Goal: Task Accomplishment & Management: Manage account settings

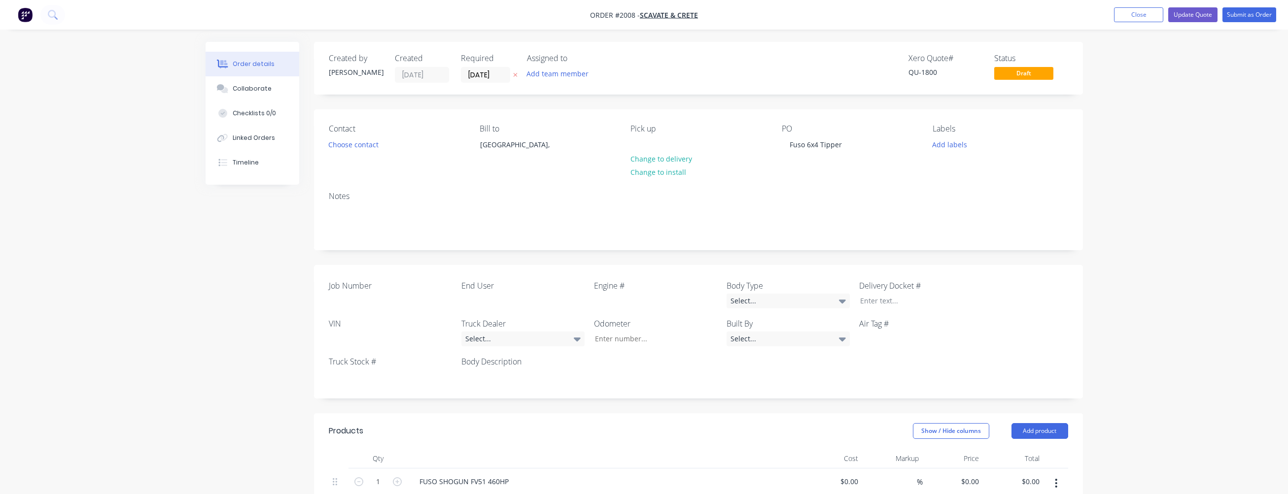
scroll to position [197, 0]
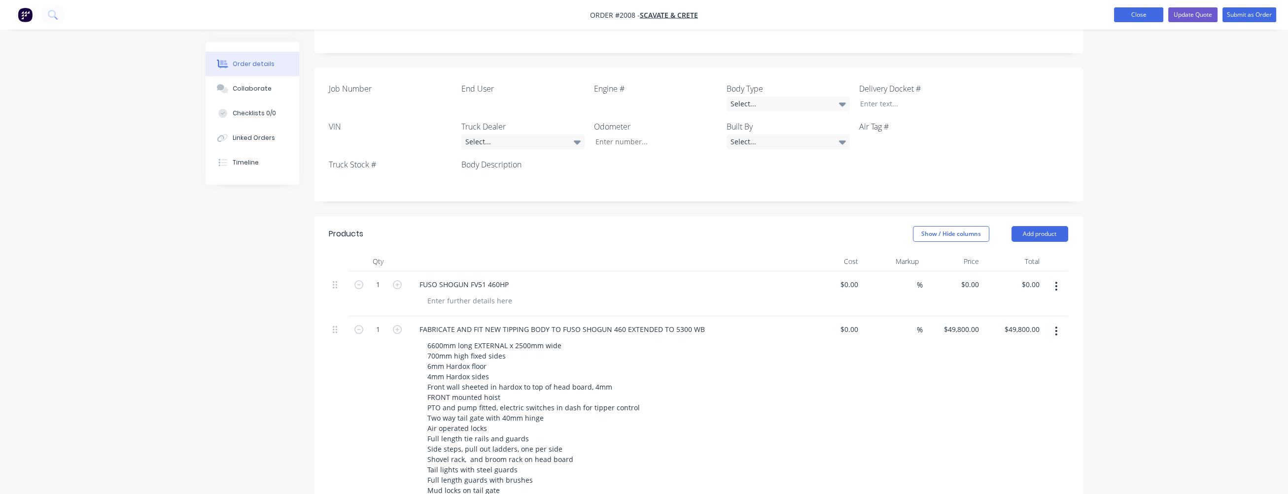
click at [1145, 19] on button "Close" at bounding box center [1138, 14] width 49 height 15
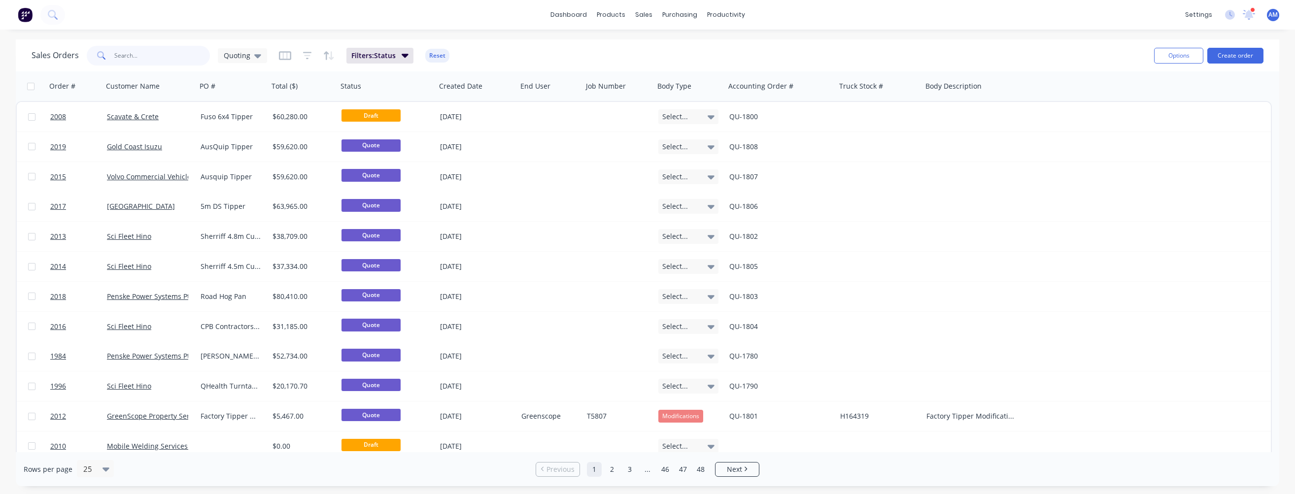
click at [146, 55] on input "text" at bounding box center [162, 56] width 96 height 20
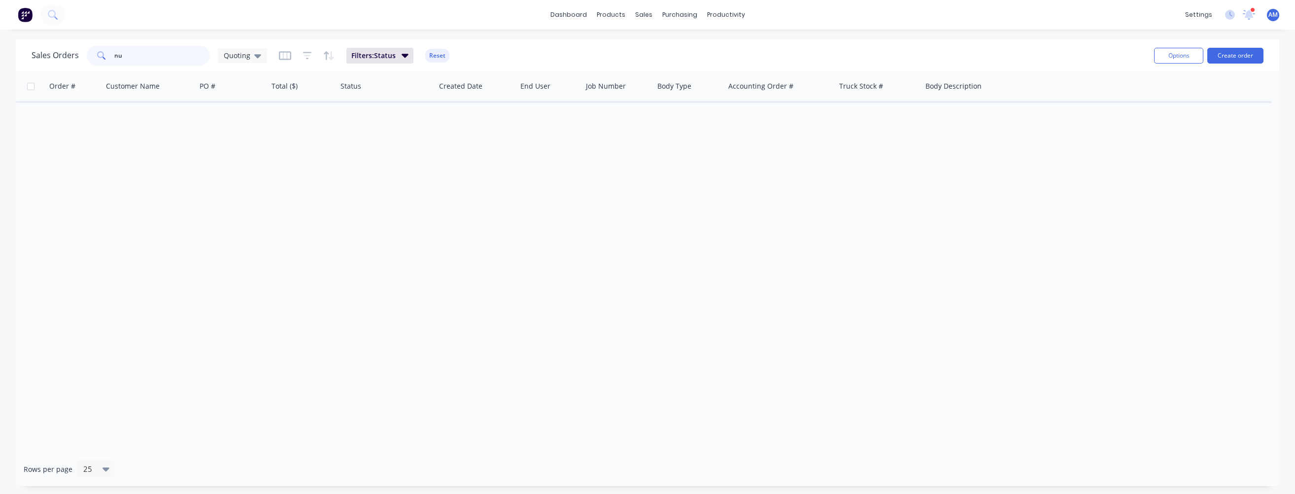
type input "n"
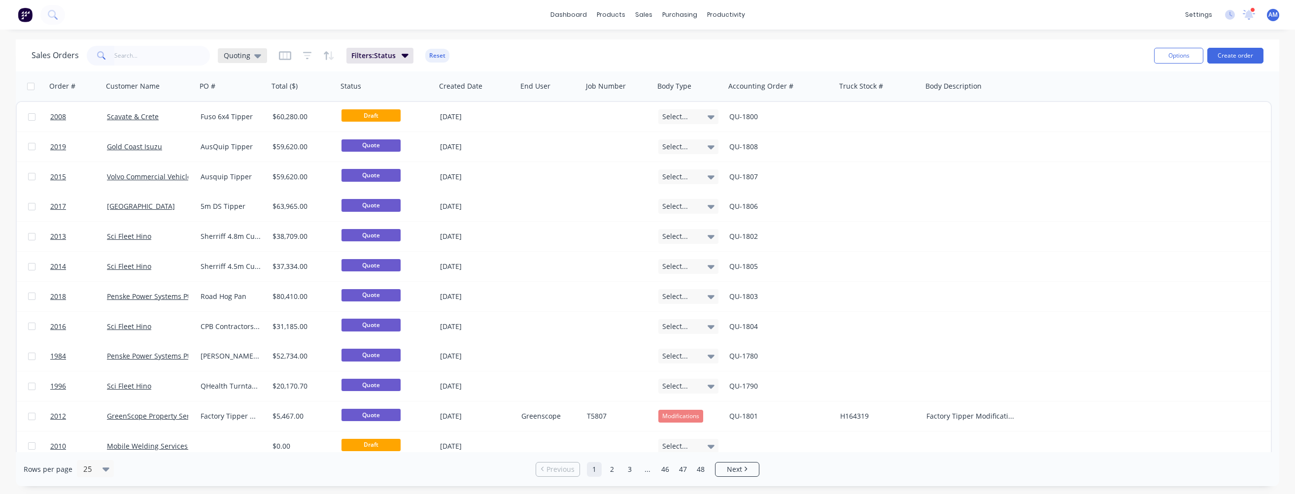
click at [257, 53] on icon at bounding box center [257, 55] width 7 height 11
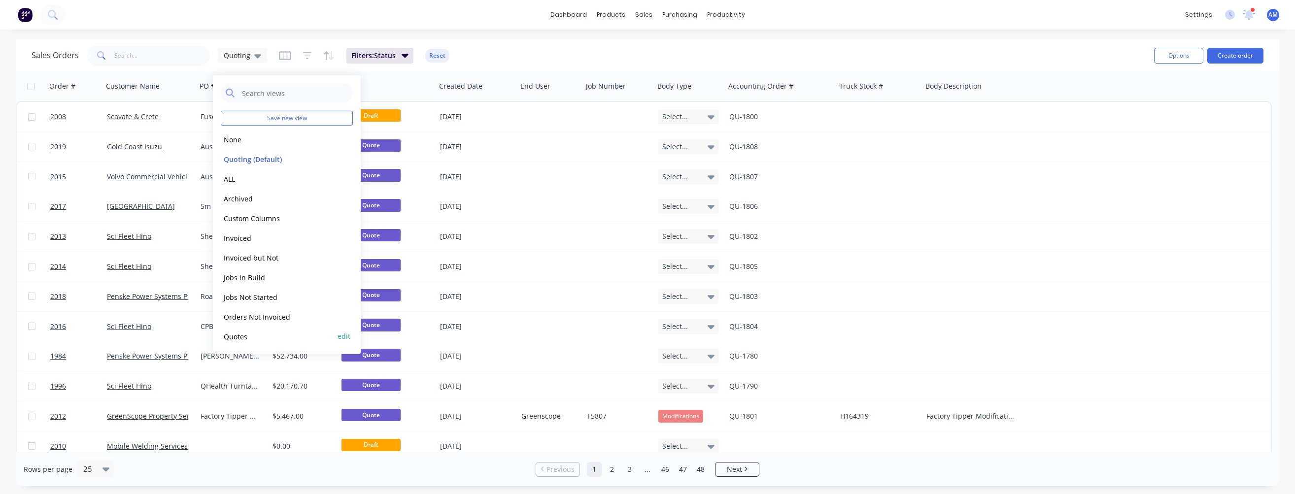
click at [240, 337] on button "Quotes" at bounding box center [277, 336] width 112 height 11
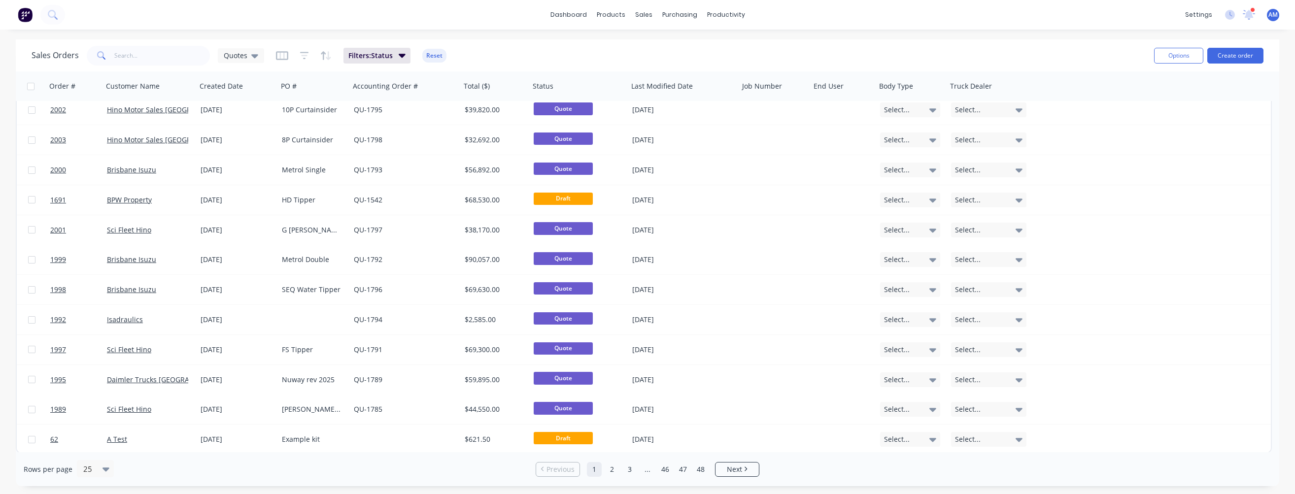
scroll to position [397, 0]
click at [613, 471] on link "2" at bounding box center [612, 469] width 15 height 15
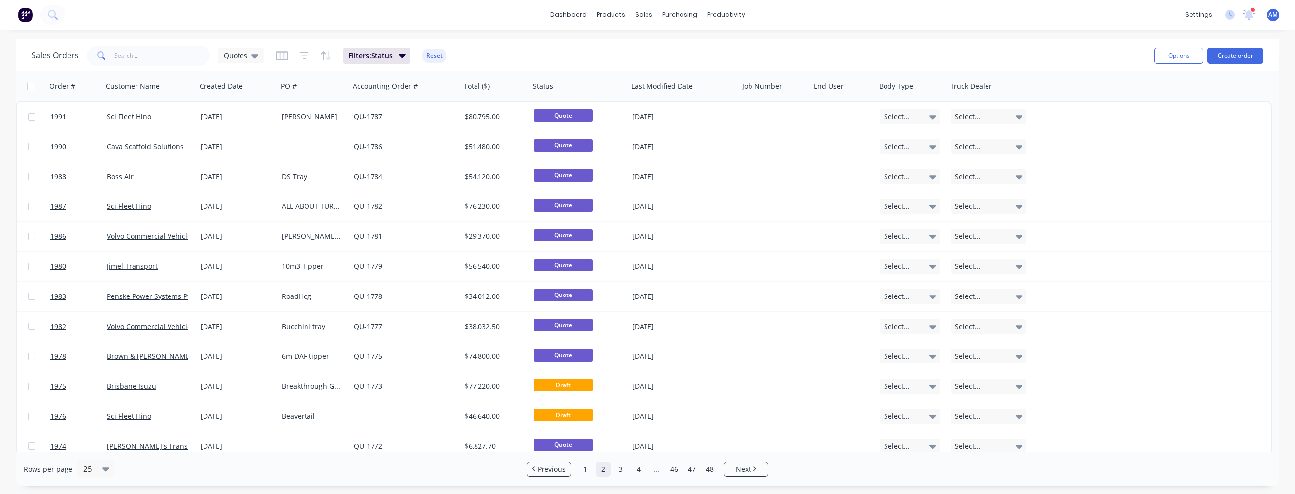
scroll to position [0, 0]
click at [584, 469] on link "1" at bounding box center [585, 469] width 15 height 15
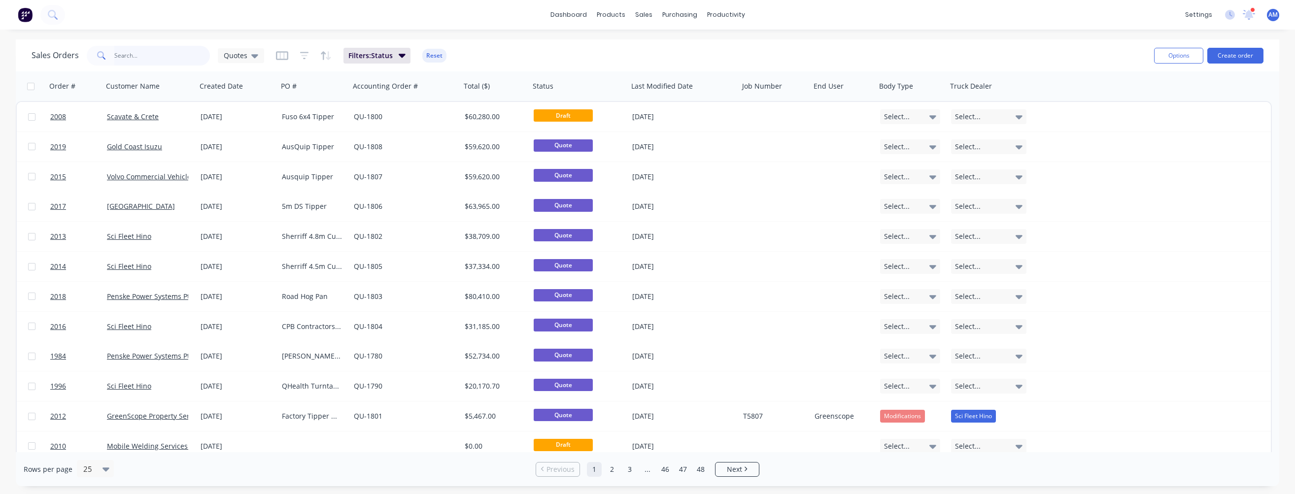
click at [162, 59] on input "text" at bounding box center [162, 56] width 96 height 20
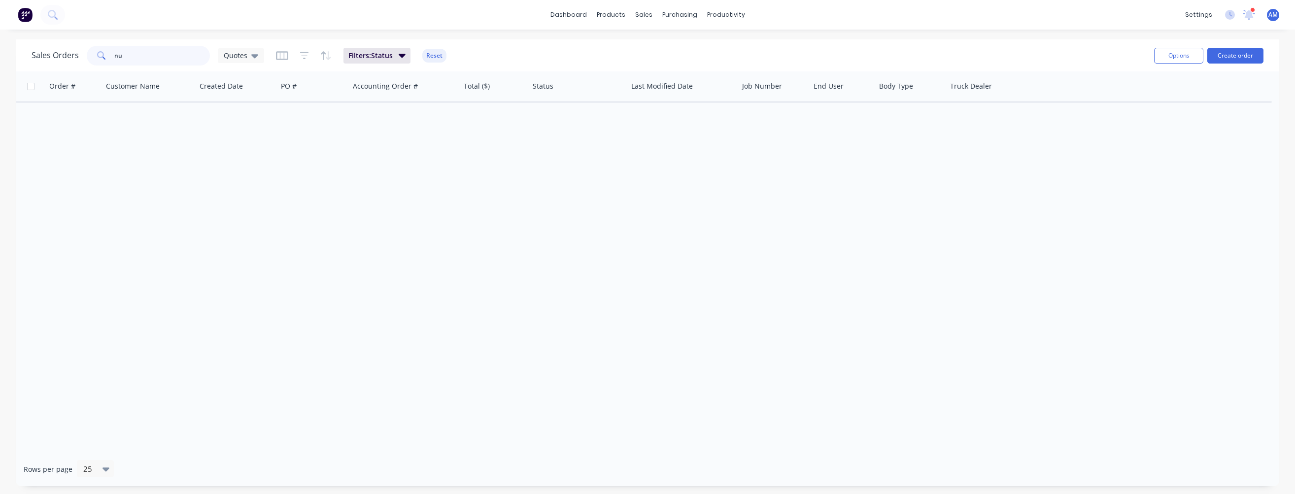
type input "n"
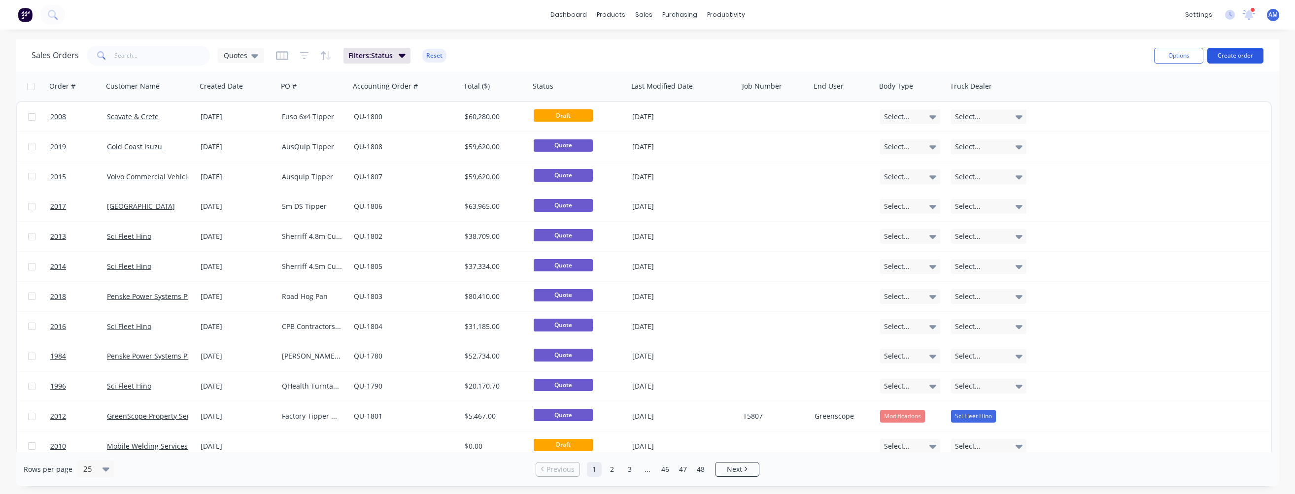
click at [1233, 50] on button "Create order" at bounding box center [1236, 56] width 56 height 16
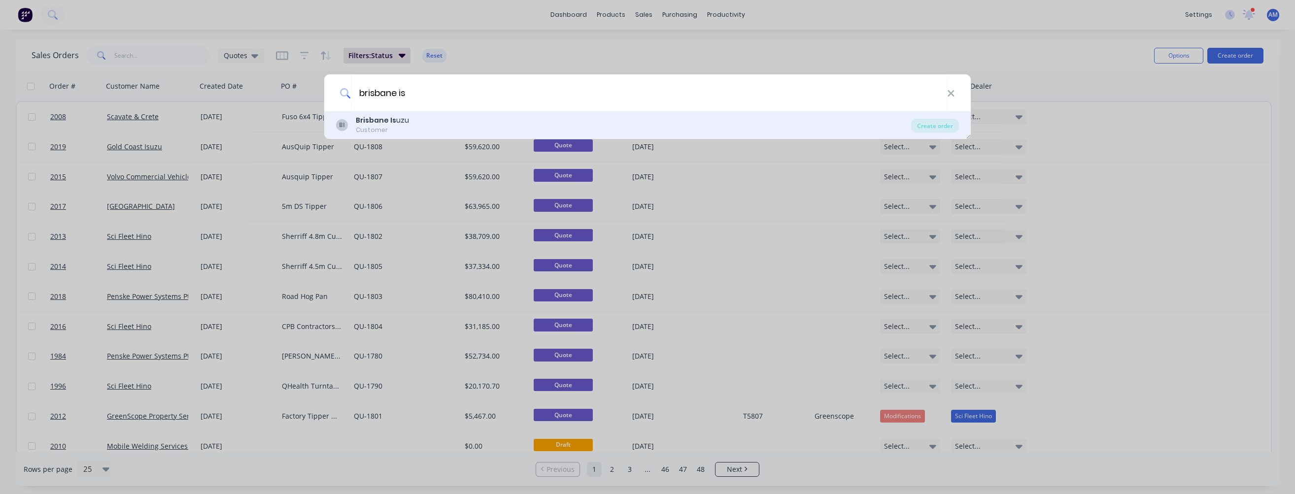
type input "brisbane is"
click at [443, 132] on div "BI [GEOGRAPHIC_DATA] Is uzu Customer" at bounding box center [623, 124] width 575 height 19
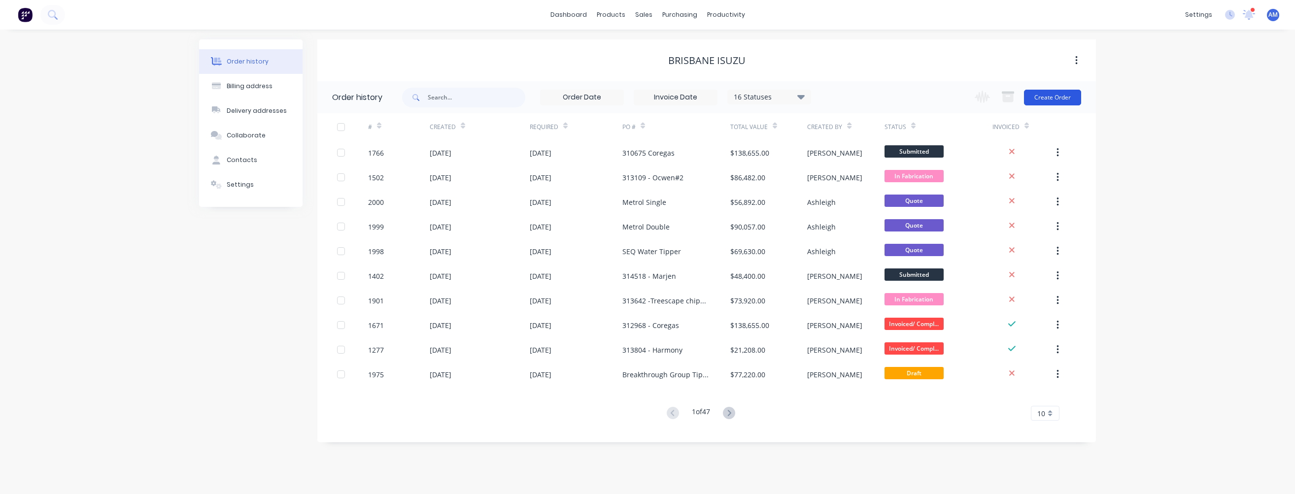
click at [1046, 97] on button "Create Order" at bounding box center [1052, 98] width 57 height 16
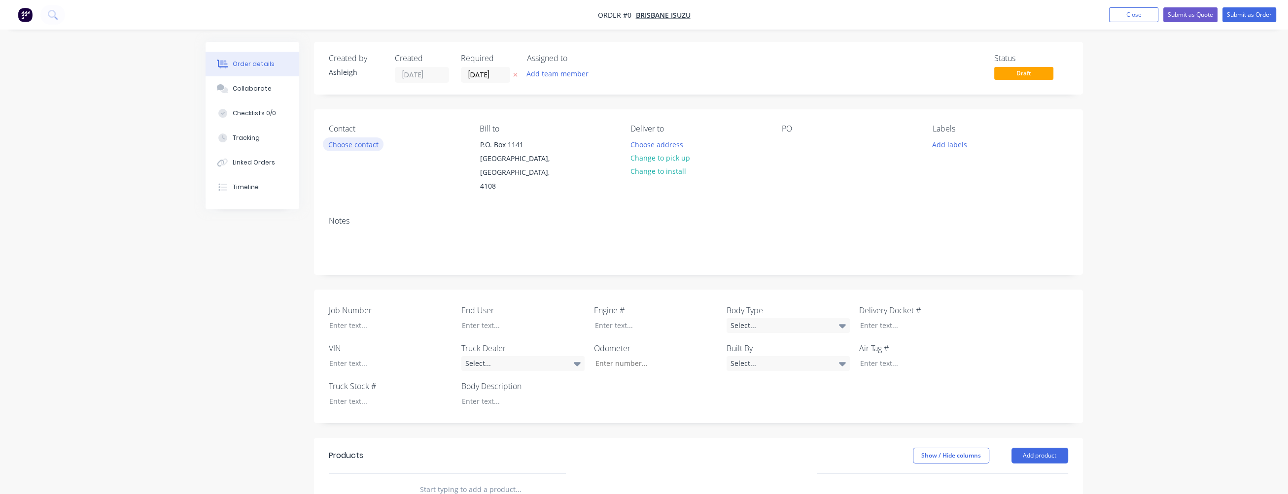
click at [359, 143] on button "Choose contact" at bounding box center [353, 144] width 61 height 13
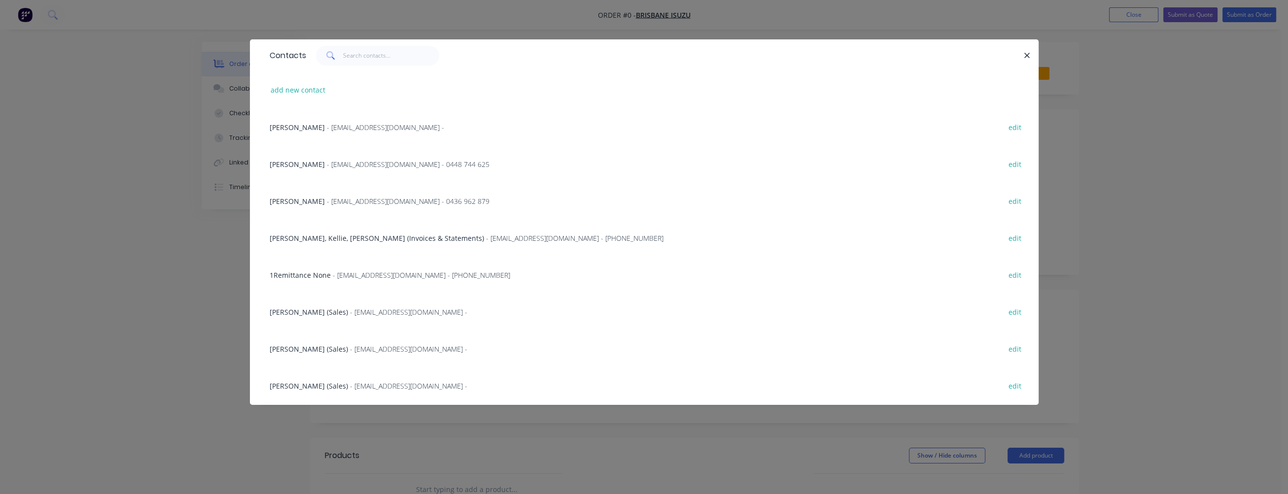
click at [297, 165] on span "[PERSON_NAME]" at bounding box center [297, 164] width 55 height 9
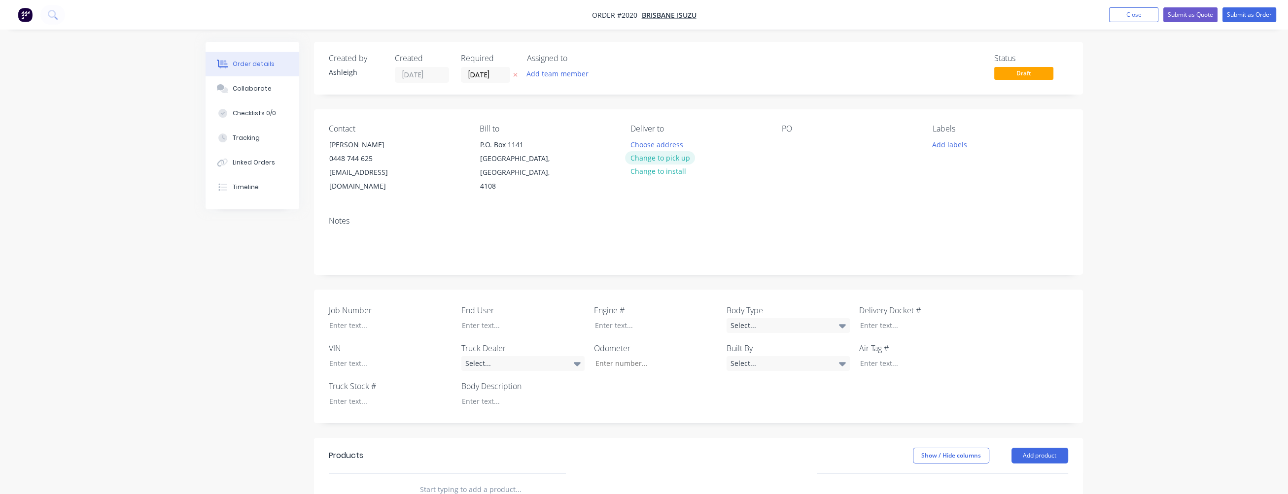
click at [680, 161] on button "Change to pick up" at bounding box center [660, 157] width 70 height 13
click at [785, 147] on div at bounding box center [790, 145] width 16 height 14
click at [842, 147] on div "Nudgee Rd Allot Tipper" at bounding box center [828, 145] width 93 height 14
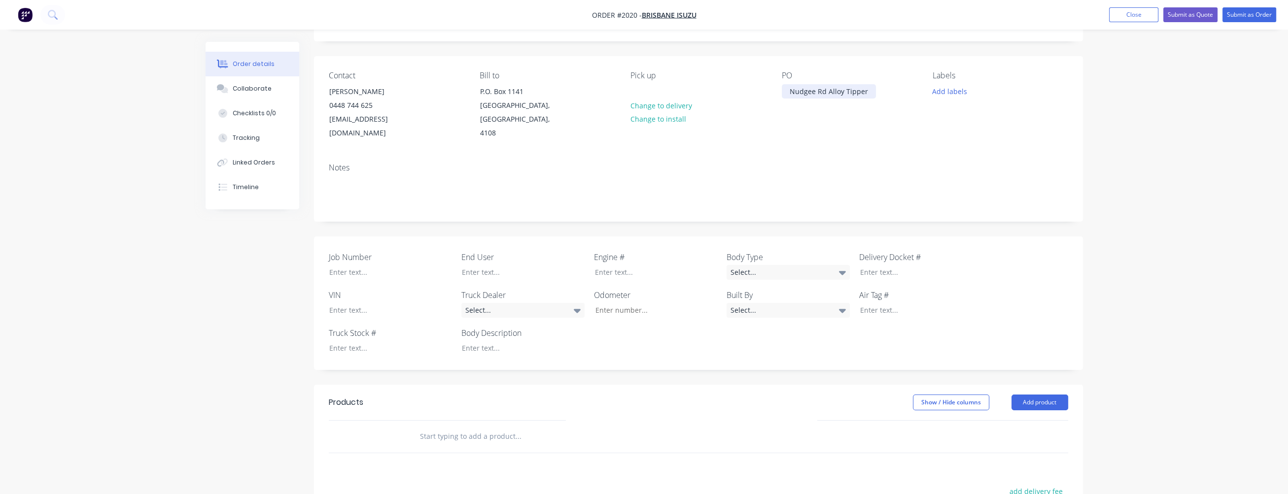
scroll to position [246, 0]
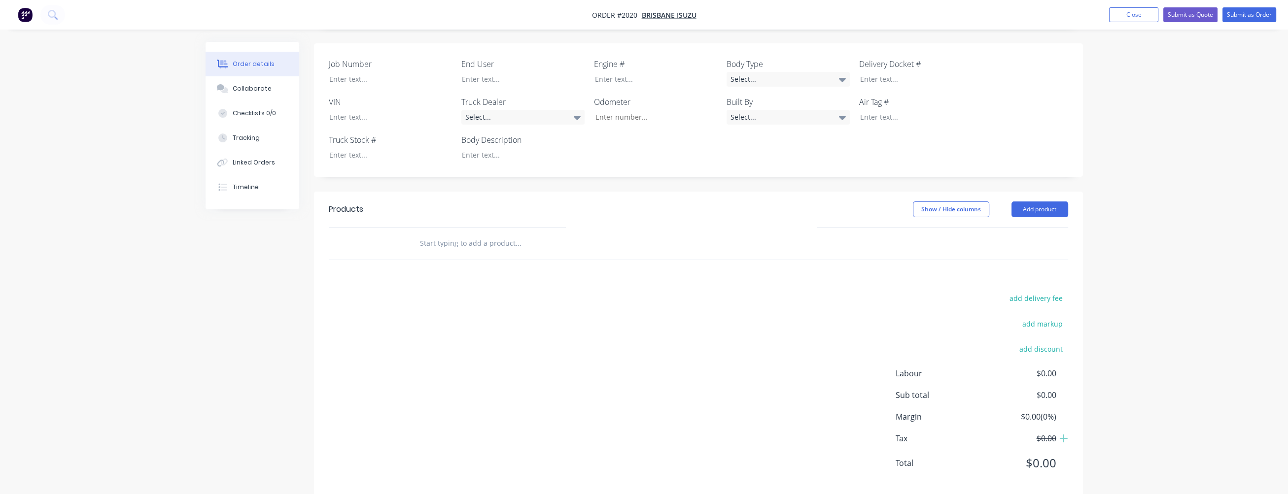
click at [452, 234] on input "text" at bounding box center [517, 244] width 197 height 20
click at [430, 234] on input "text" at bounding box center [517, 244] width 197 height 20
paste input "SUPPLY AND FIT NEW ALLOY TIPPING BODY TO SUIT 4 x 2 FVR Isuzu"
click at [395, 318] on div "add delivery fee add markup add discount Labour $0.00 Sub total $0.00 Margin $0…" at bounding box center [698, 387] width 739 height 190
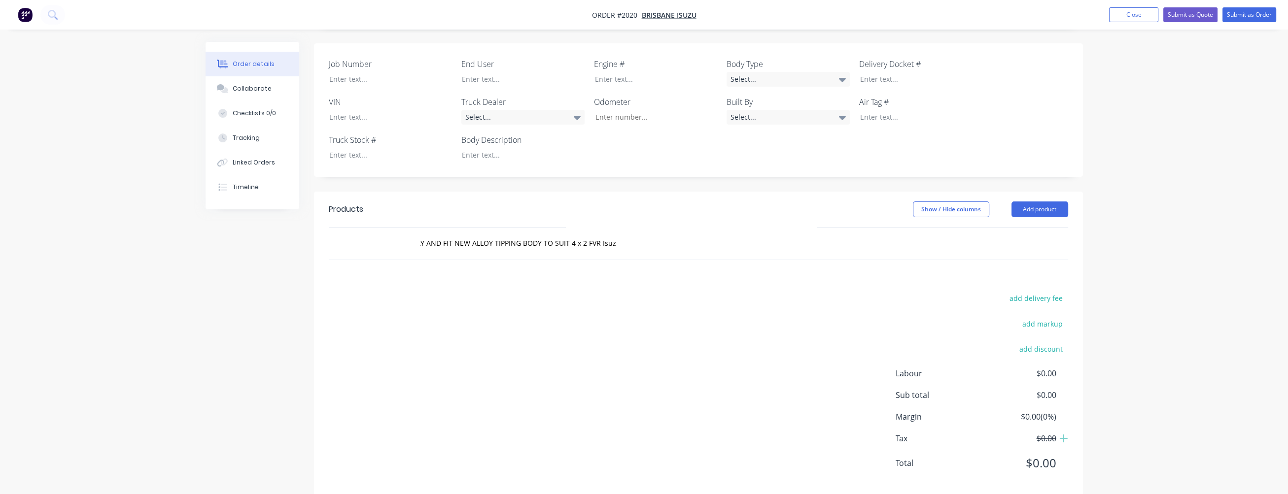
scroll to position [0, 0]
drag, startPoint x: 473, startPoint y: 230, endPoint x: 487, endPoint y: 229, distance: 14.3
click at [487, 234] on input "SUPPLY AND FIT NEW ALLOY TIPPING BODY TO SUIT 4 x 2 FVR Isuzu" at bounding box center [517, 244] width 197 height 20
drag, startPoint x: 496, startPoint y: 228, endPoint x: 640, endPoint y: 228, distance: 143.9
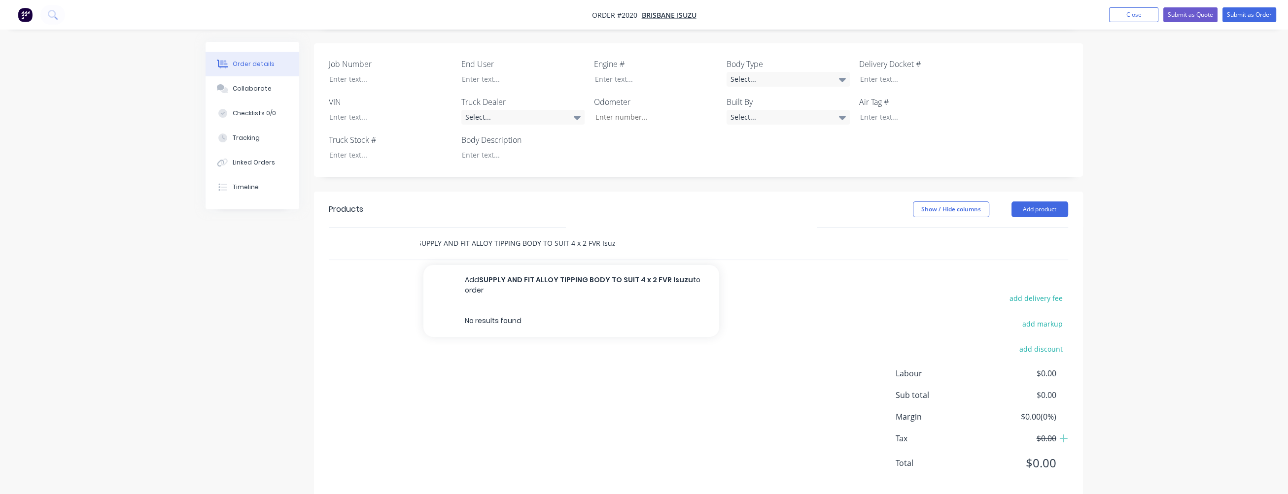
click at [640, 234] on div "SUPPLY AND FIT ALLOY TIPPING BODY TO SUIT 4 x 2 FVR Isuzu Add SUPPLY AND FIT AL…" at bounding box center [560, 244] width 296 height 20
drag, startPoint x: 419, startPoint y: 229, endPoint x: 498, endPoint y: 229, distance: 78.9
click at [498, 234] on input "SUPPLY AND FIT ALLOY" at bounding box center [517, 244] width 197 height 20
paste input "NEW ALLOY TIPPING BODY TO SUIT 4 x 2 FVR Isuzu"
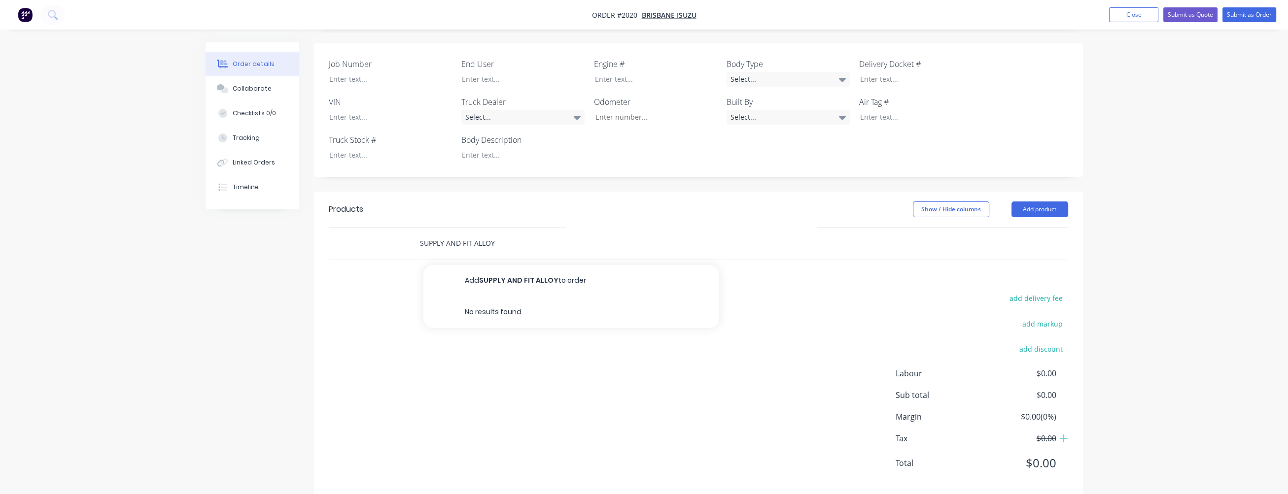
type input "SUPPLY AND FIT NEW ALLOY TIPPING BODY TO SUIT 4 x 2 FVR Isuzu"
click at [535, 272] on button "Add SUPPLY AND FIT NEW ALLOY TIPPING BODY TO SUIT 4 x 2 FVR Isuzu to order" at bounding box center [571, 285] width 296 height 40
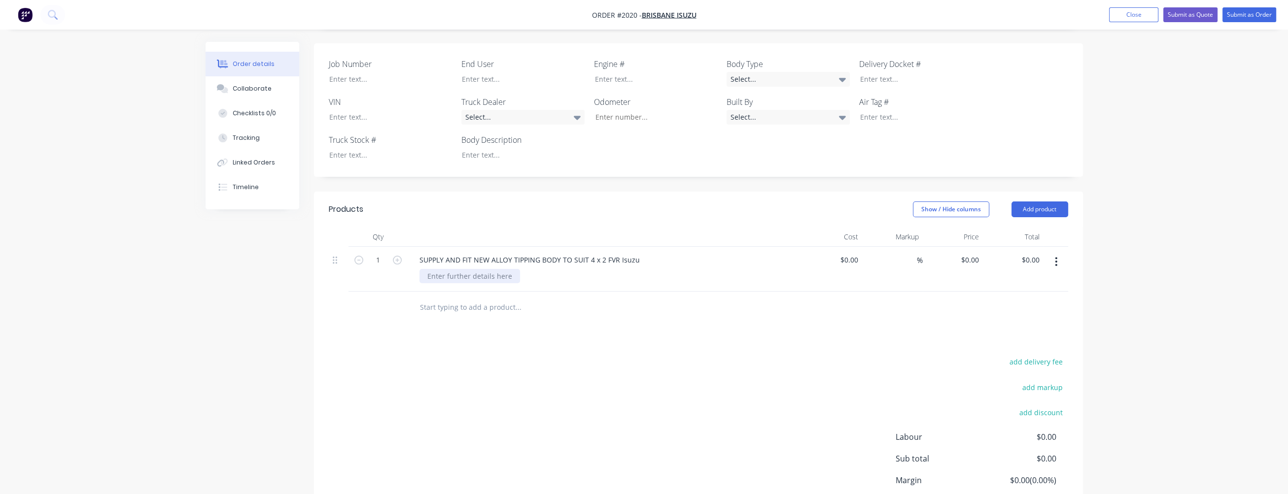
click at [444, 269] on div at bounding box center [469, 276] width 101 height 14
paste div
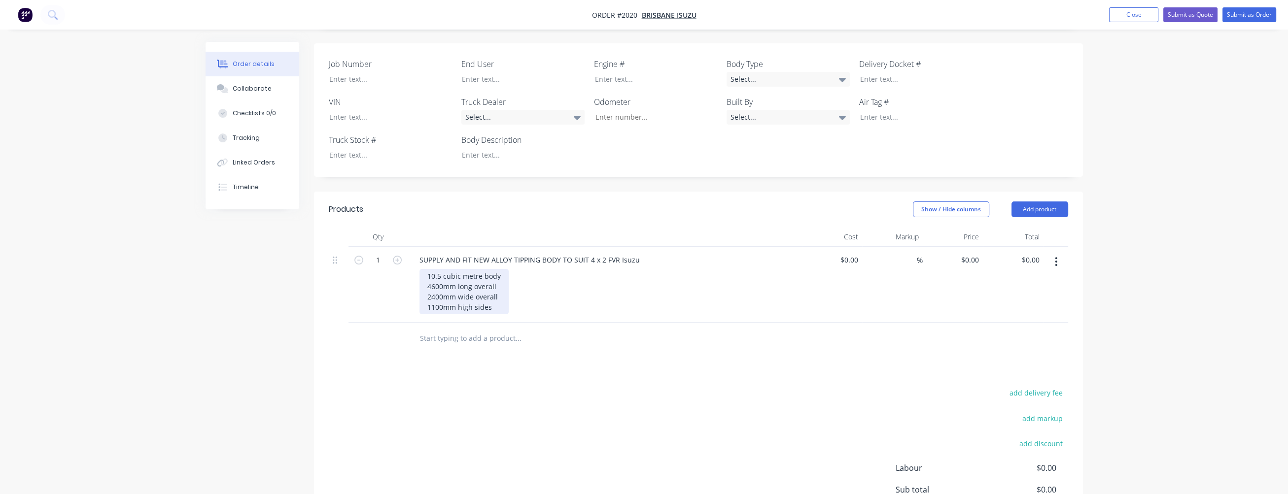
click at [494, 297] on div "10.5 cubic metre body 4600mm long overall 2400mm wide overall 1100mm high sides" at bounding box center [463, 291] width 89 height 45
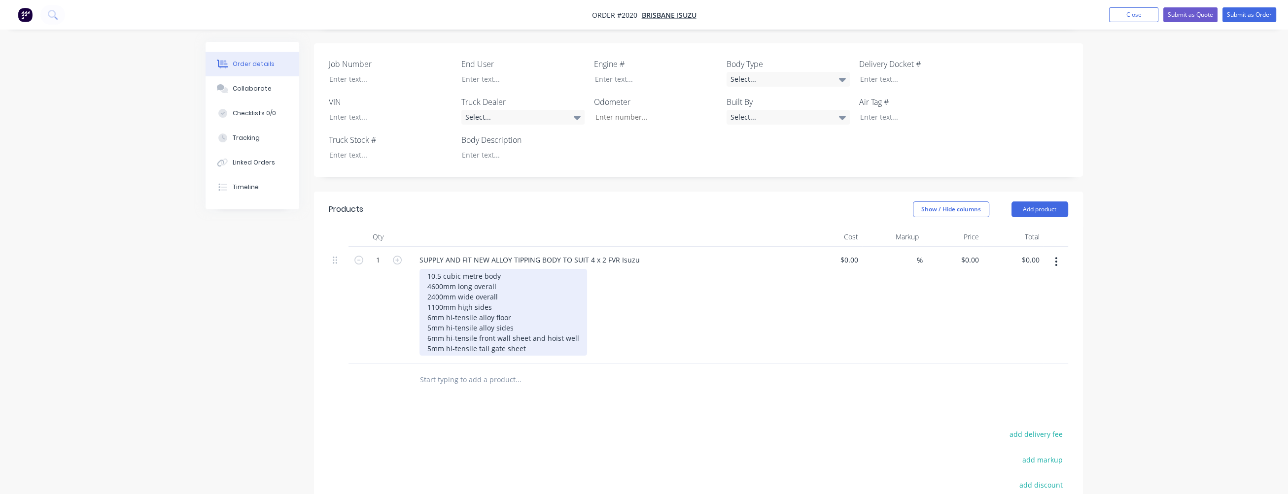
click at [535, 334] on div "10.5 cubic metre body 4600mm long overall 2400mm wide overall 1100mm high sides…" at bounding box center [503, 312] width 168 height 87
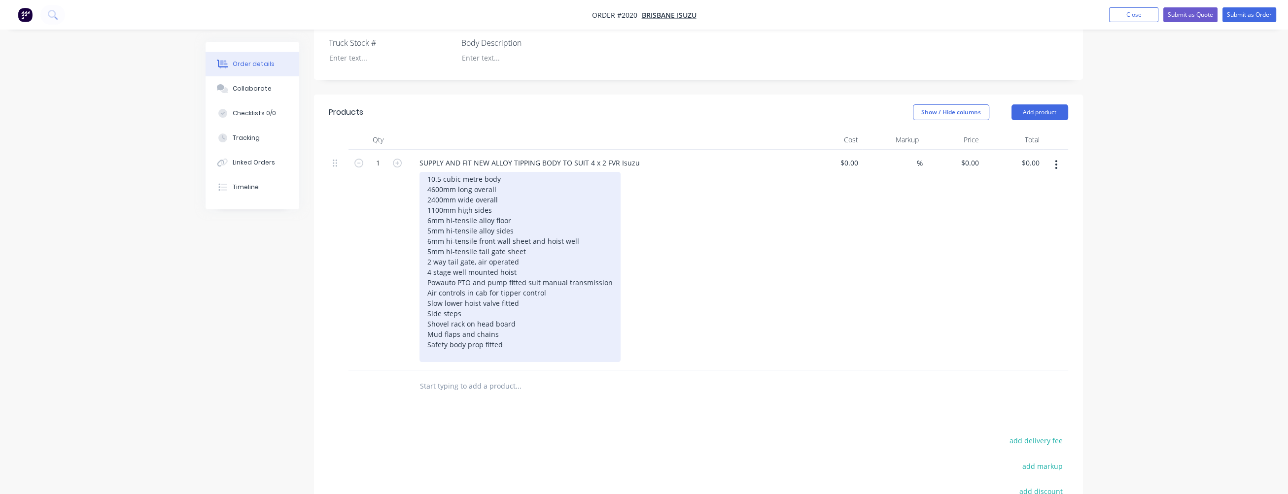
scroll to position [345, 0]
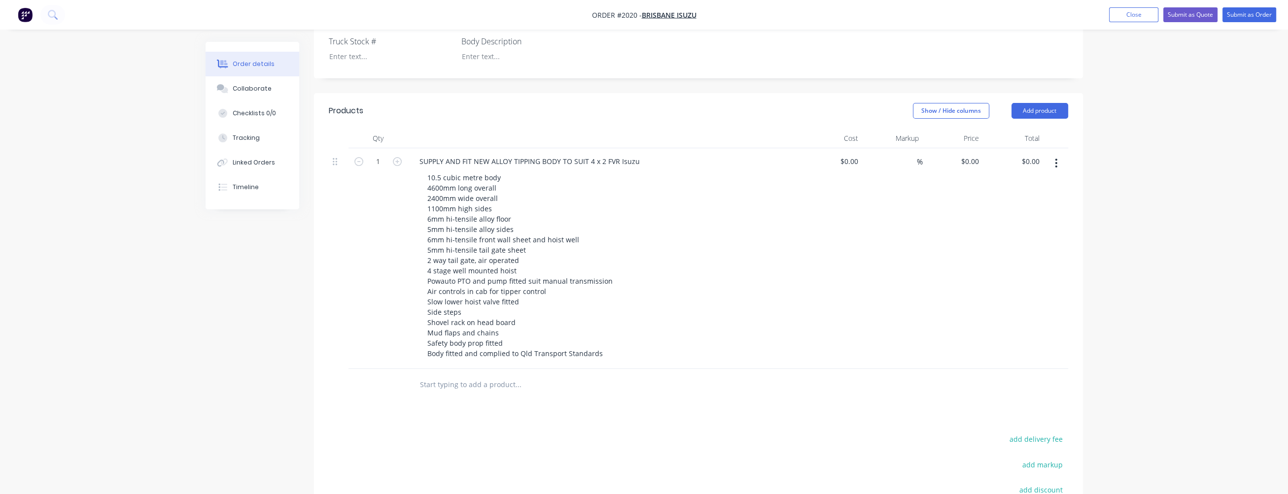
click at [517, 375] on input "text" at bounding box center [517, 385] width 197 height 20
type input "r"
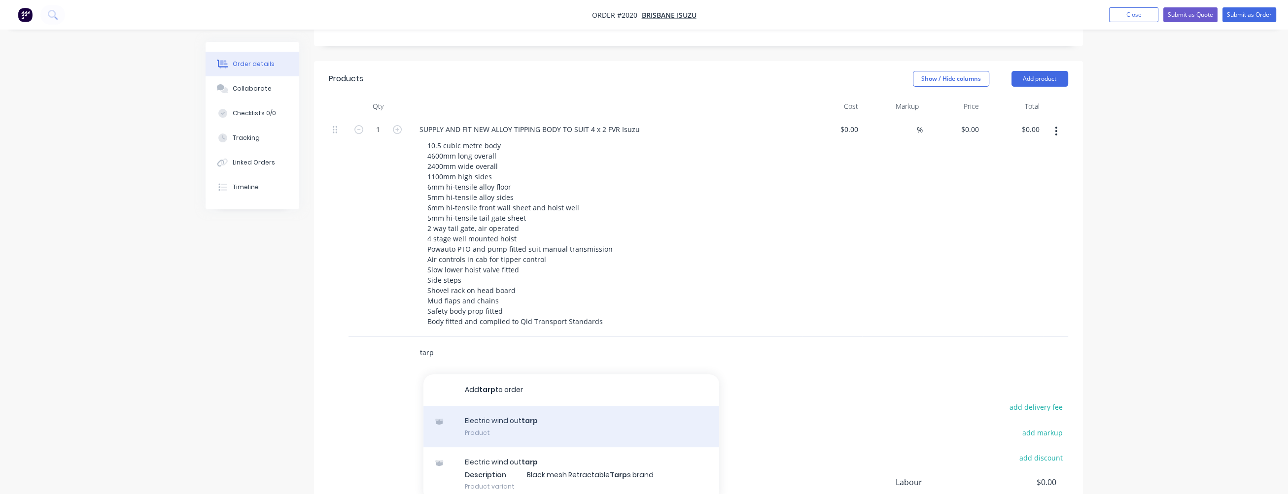
scroll to position [394, 0]
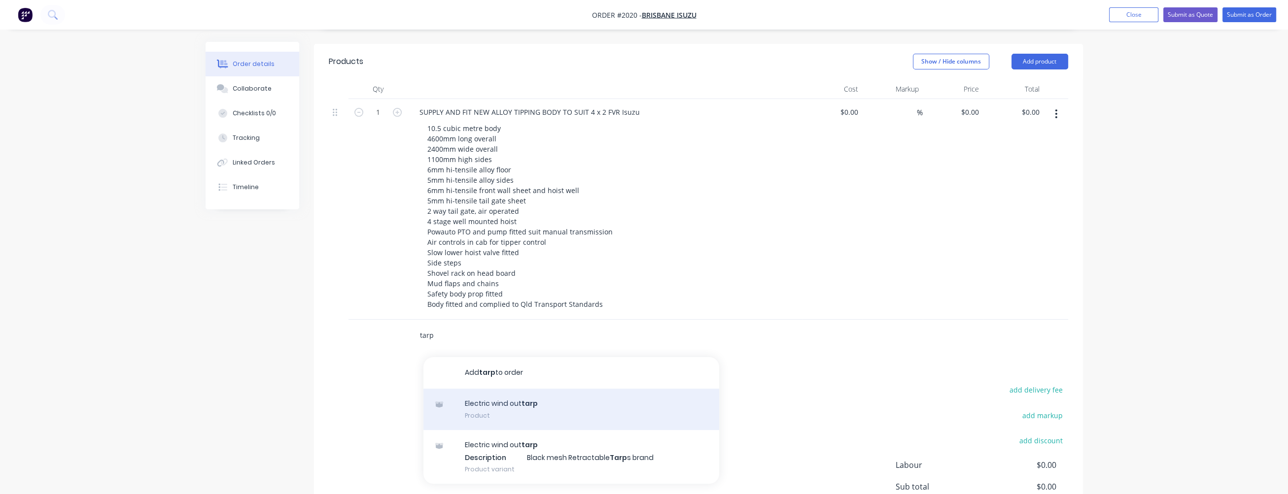
type input "tarp"
click at [491, 436] on div "Electric wind out tarp Description Black mesh Retractable Tarp s brand Product …" at bounding box center [571, 457] width 296 height 54
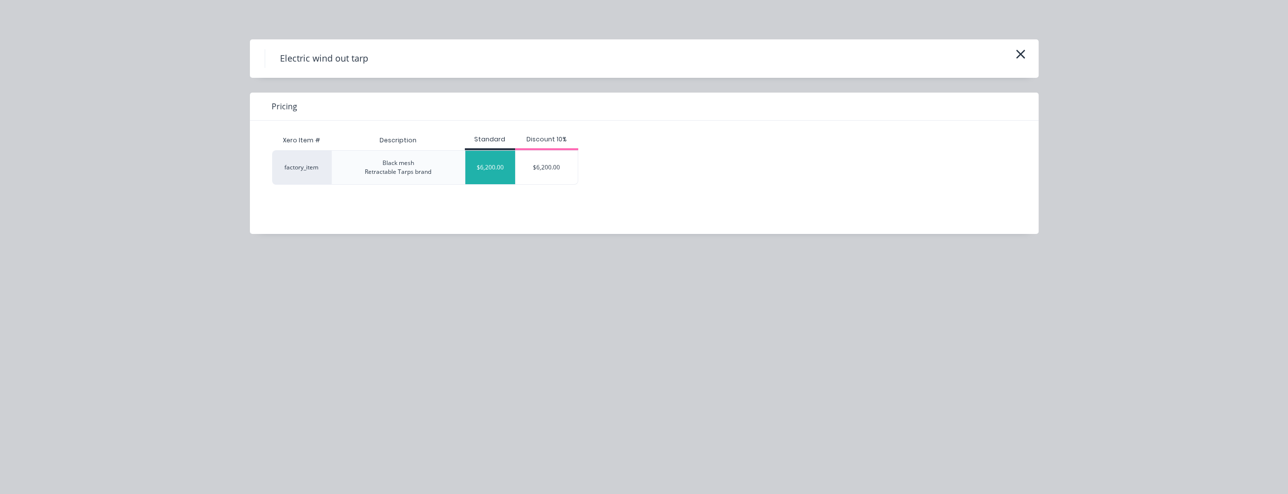
click at [482, 167] on div "$6,200.00" at bounding box center [490, 168] width 50 height 34
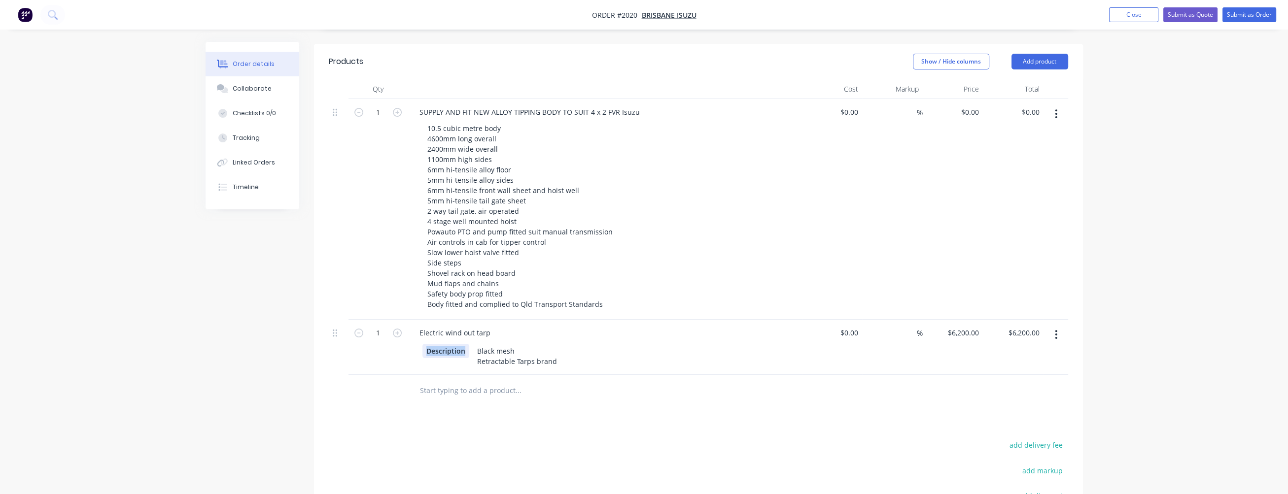
drag, startPoint x: 465, startPoint y: 337, endPoint x: 408, endPoint y: 334, distance: 57.2
click at [408, 334] on div "Electric wind out tarp Description Black mesh Retractable Tarps brand" at bounding box center [605, 347] width 394 height 55
click at [462, 381] on input "text" at bounding box center [517, 391] width 197 height 20
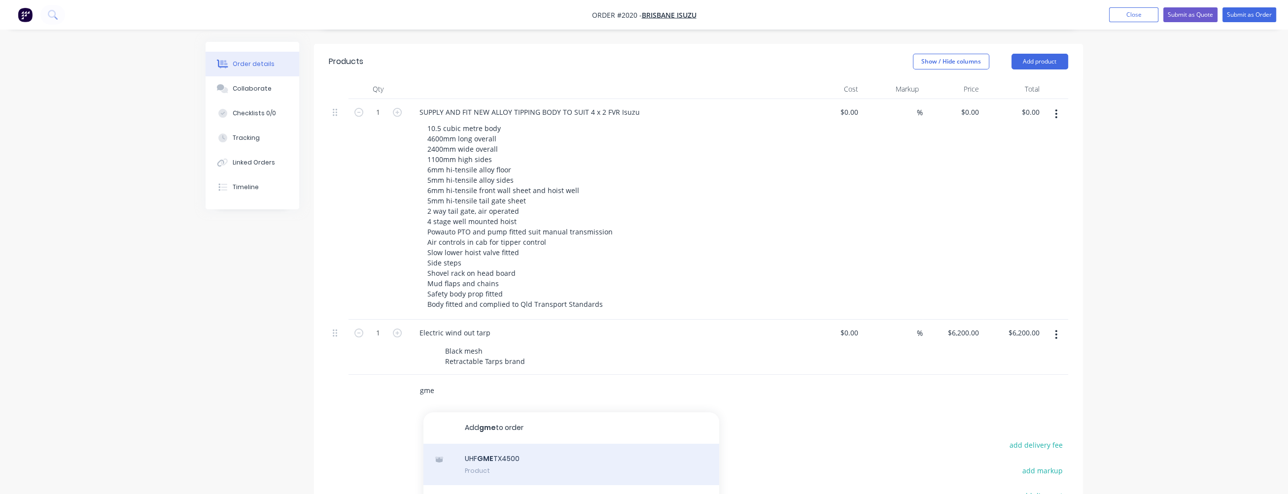
type input "gme"
click at [503, 444] on div "UHF GME TX4500 Product" at bounding box center [571, 464] width 296 height 41
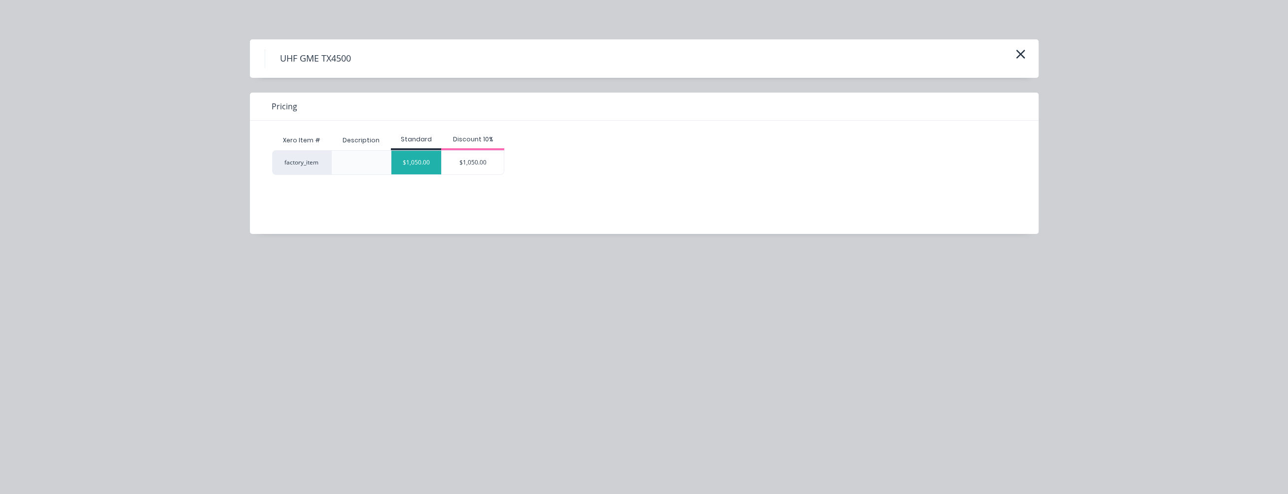
click at [409, 157] on div "$1,050.00" at bounding box center [416, 163] width 50 height 24
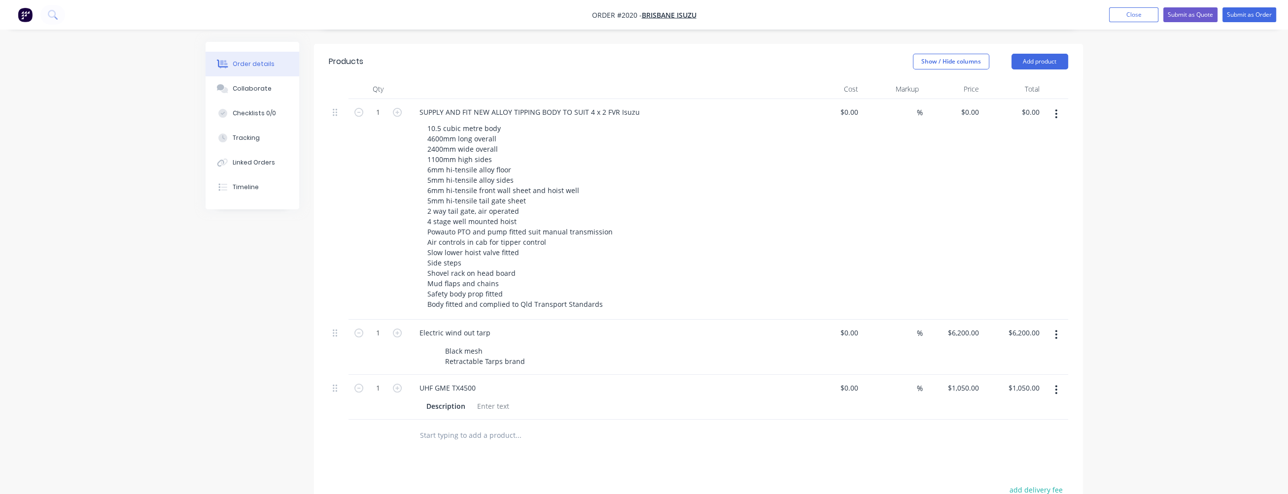
click at [455, 426] on input "text" at bounding box center [517, 436] width 197 height 20
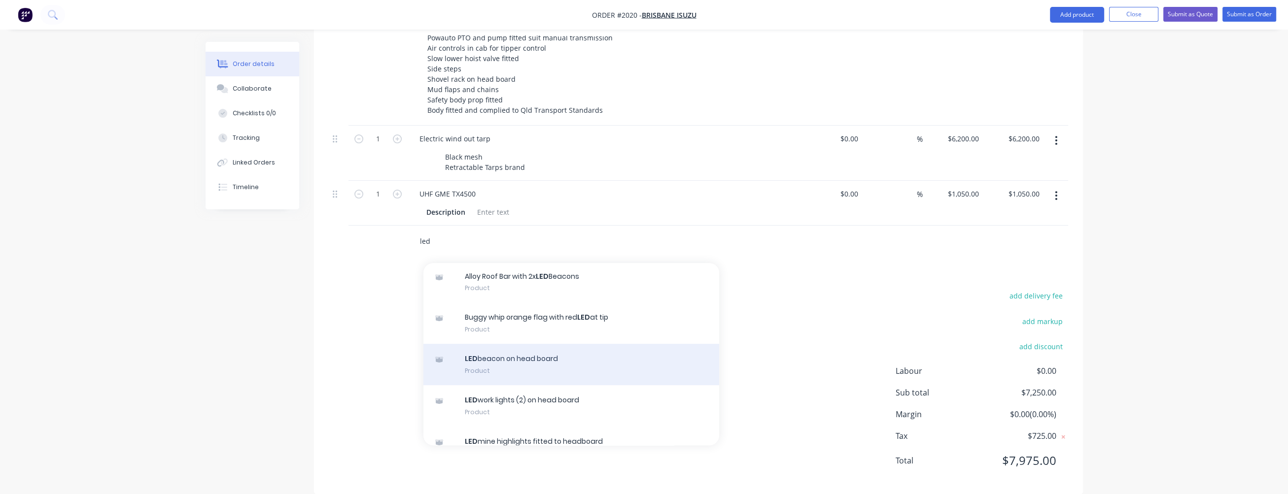
scroll to position [345, 0]
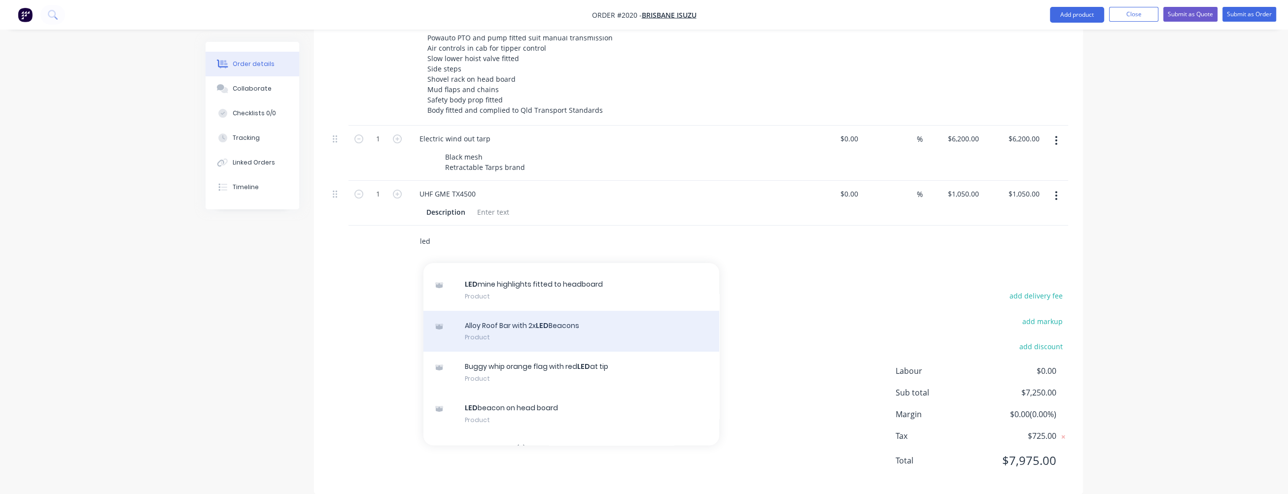
type input "led"
click at [493, 319] on div "Alloy Roof Bar with 2x LED Beacons Product" at bounding box center [571, 331] width 296 height 41
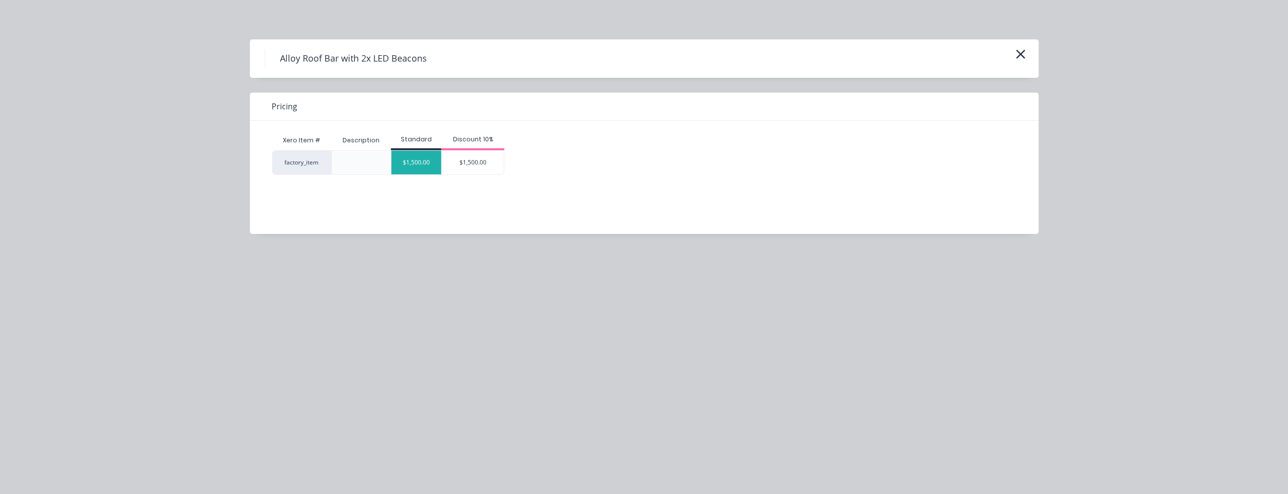
click at [427, 165] on div "$1,500.00" at bounding box center [416, 163] width 50 height 24
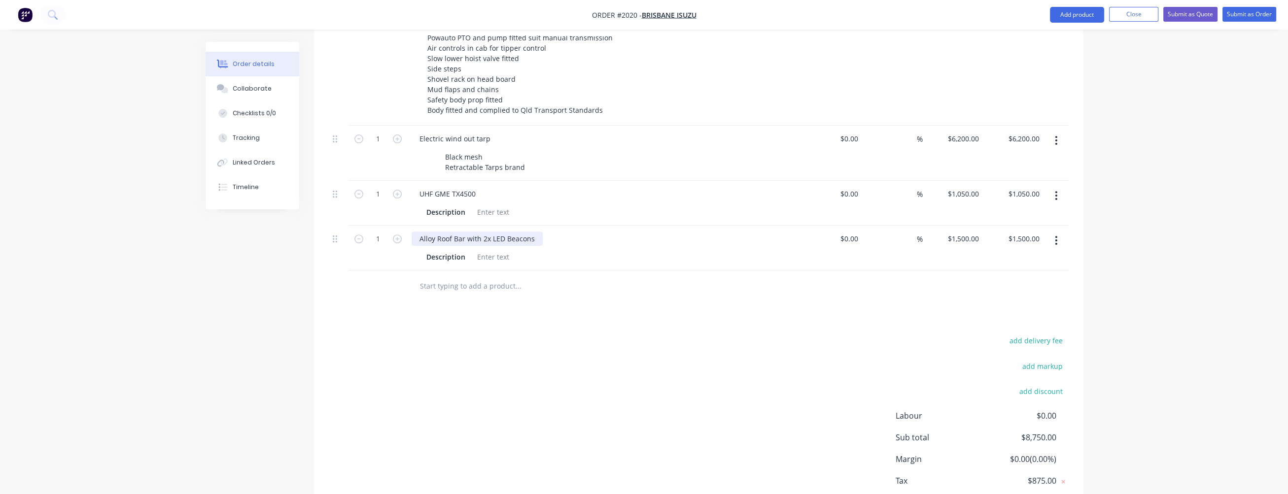
click at [488, 232] on div "Alloy Roof Bar with 2x LED Beacons" at bounding box center [477, 239] width 131 height 14
click at [526, 232] on div "Alloy Roof Bar with LED Beacons" at bounding box center [473, 239] width 122 height 14
click at [974, 232] on input "1500" at bounding box center [965, 239] width 36 height 14
type input "$1,200.00"
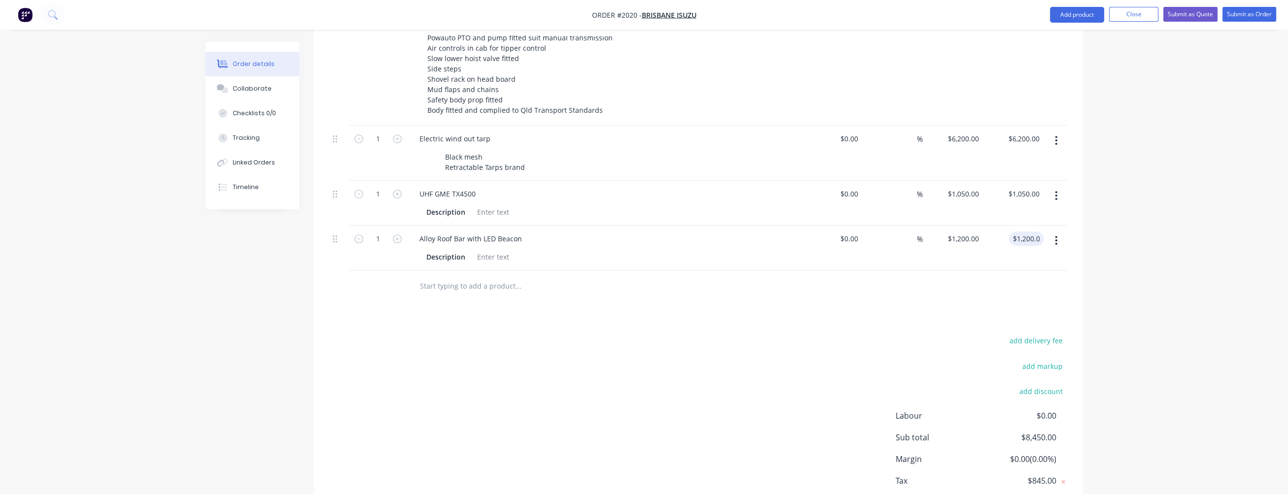
click at [698, 291] on div "Products Show / Hide columns Add product Qty Cost Markup Price Total 1 SUPPLY A…" at bounding box center [698, 195] width 769 height 690
click at [465, 276] on input "text" at bounding box center [517, 286] width 197 height 20
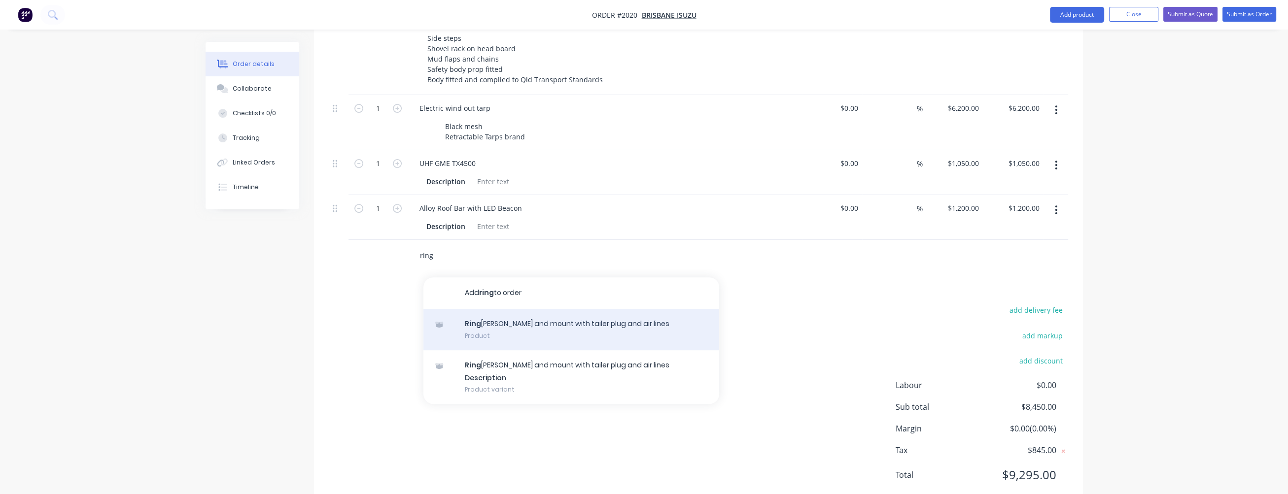
scroll to position [633, 0]
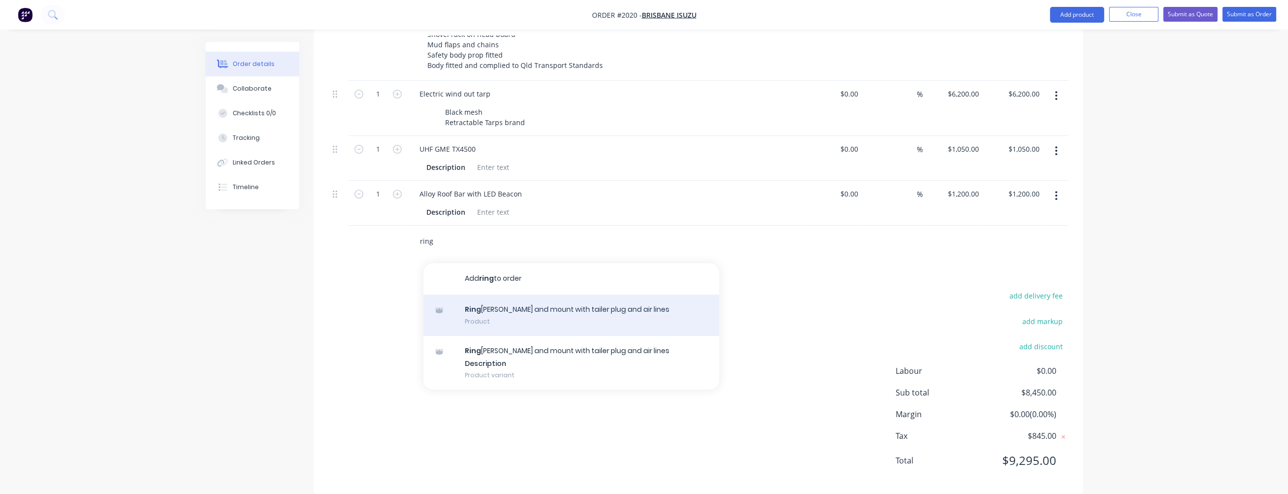
type input "ring"
click at [506, 297] on div "Ring [PERSON_NAME] and mount with tailer plug and air lines Product" at bounding box center [571, 315] width 296 height 41
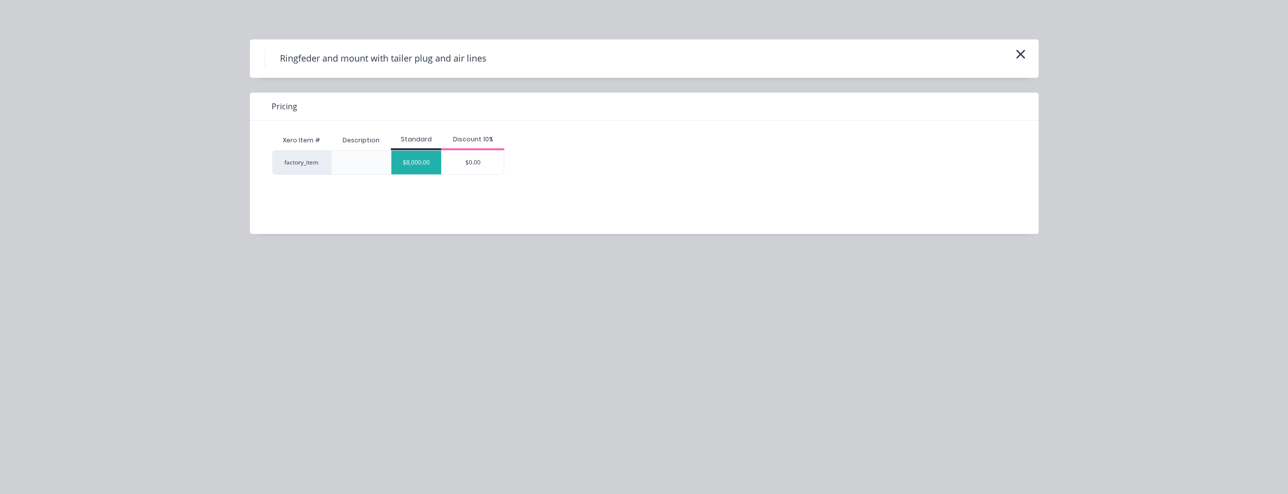
click at [421, 173] on div "$8,000.00" at bounding box center [416, 163] width 50 height 24
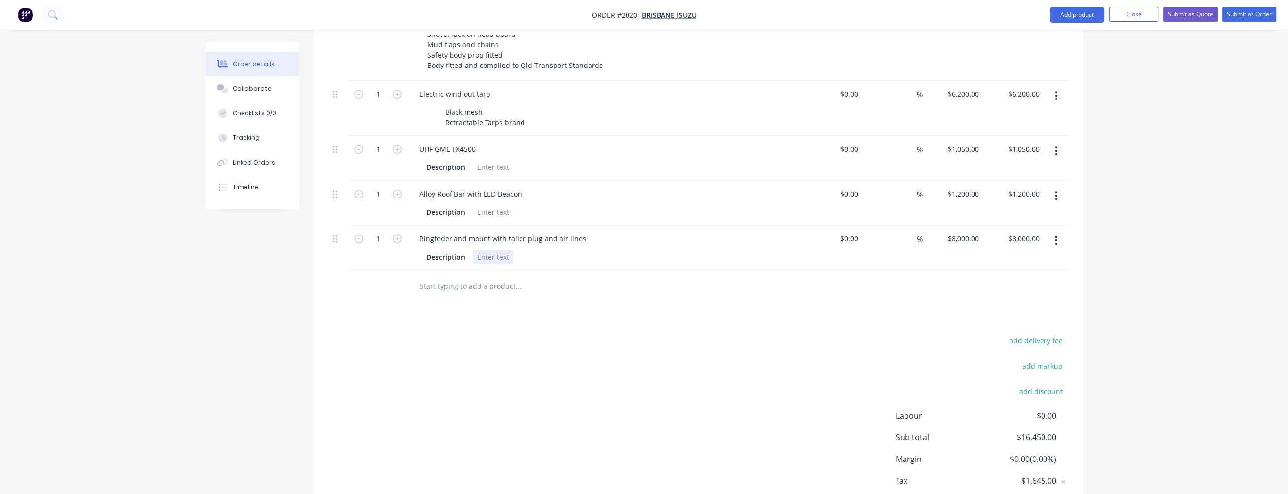
click at [487, 250] on div at bounding box center [493, 257] width 40 height 14
drag, startPoint x: 463, startPoint y: 242, endPoint x: 418, endPoint y: 243, distance: 45.4
click at [418, 248] on div "Description To suit 15T Trailer" at bounding box center [605, 256] width 386 height 16
drag, startPoint x: 462, startPoint y: 197, endPoint x: 419, endPoint y: 199, distance: 42.9
click at [419, 203] on div "Description" at bounding box center [605, 211] width 386 height 16
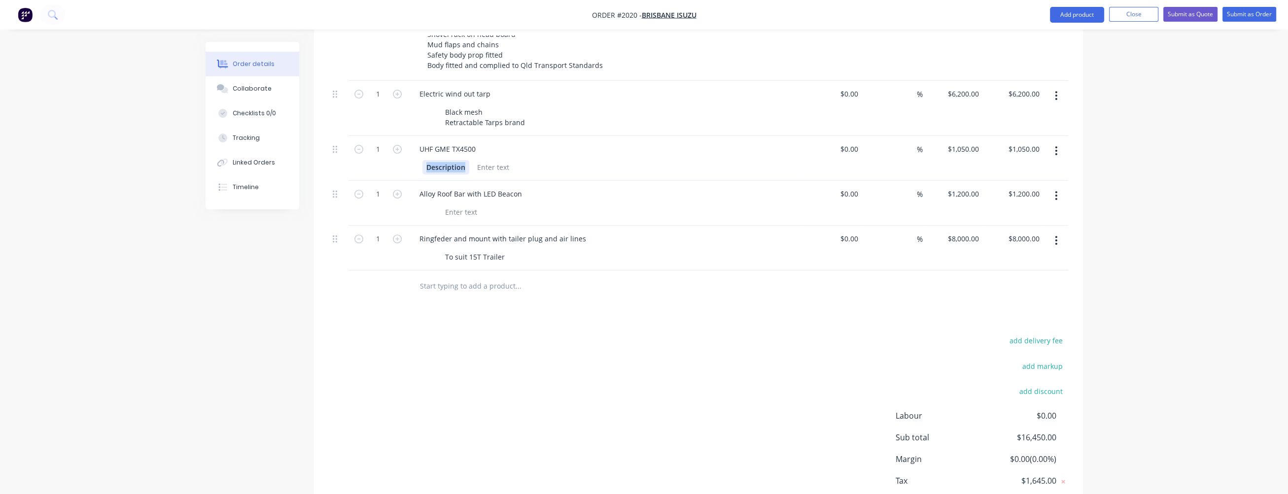
drag, startPoint x: 465, startPoint y: 151, endPoint x: 414, endPoint y: 154, distance: 50.8
click at [414, 158] on div "Description" at bounding box center [605, 166] width 386 height 16
click at [463, 276] on input "text" at bounding box center [517, 286] width 197 height 20
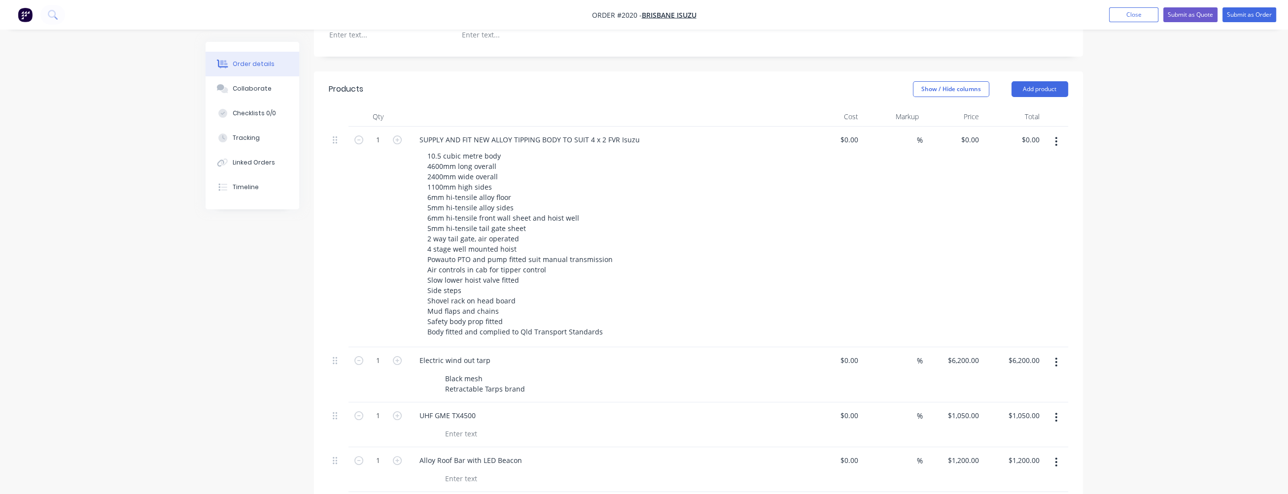
scroll to position [338, 0]
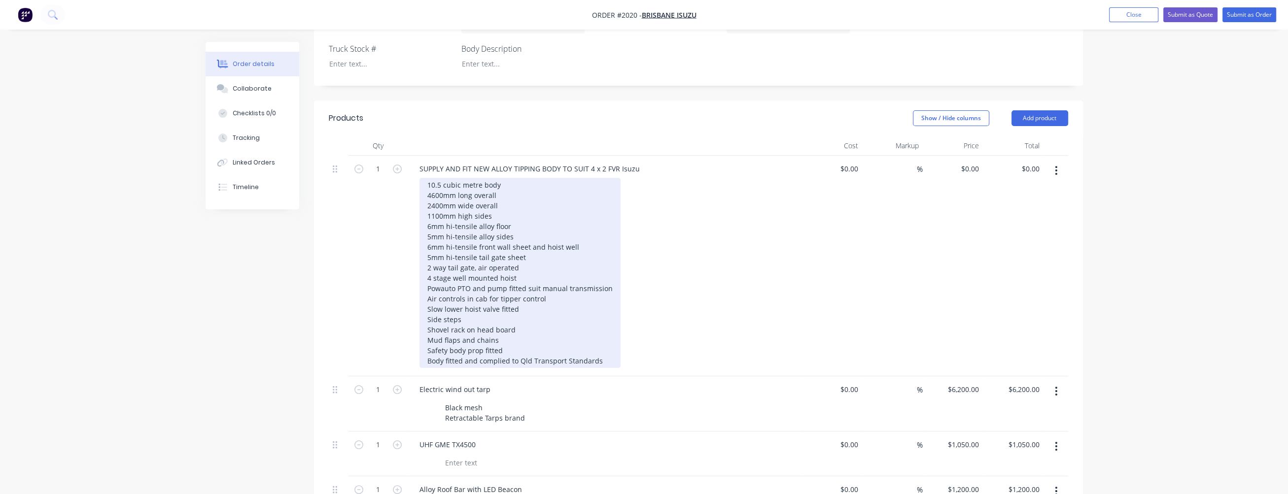
click at [507, 201] on div "10.5 cubic metre body 4600mm long overall 2400mm wide overall 1100mm high sides…" at bounding box center [519, 273] width 201 height 190
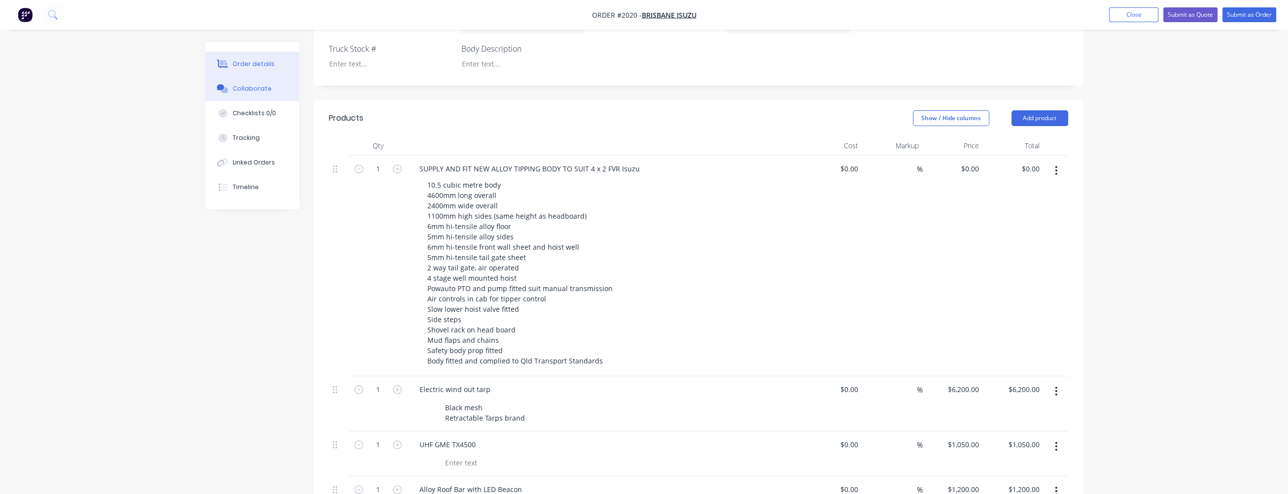
click at [258, 90] on div "Collaborate" at bounding box center [252, 88] width 39 height 9
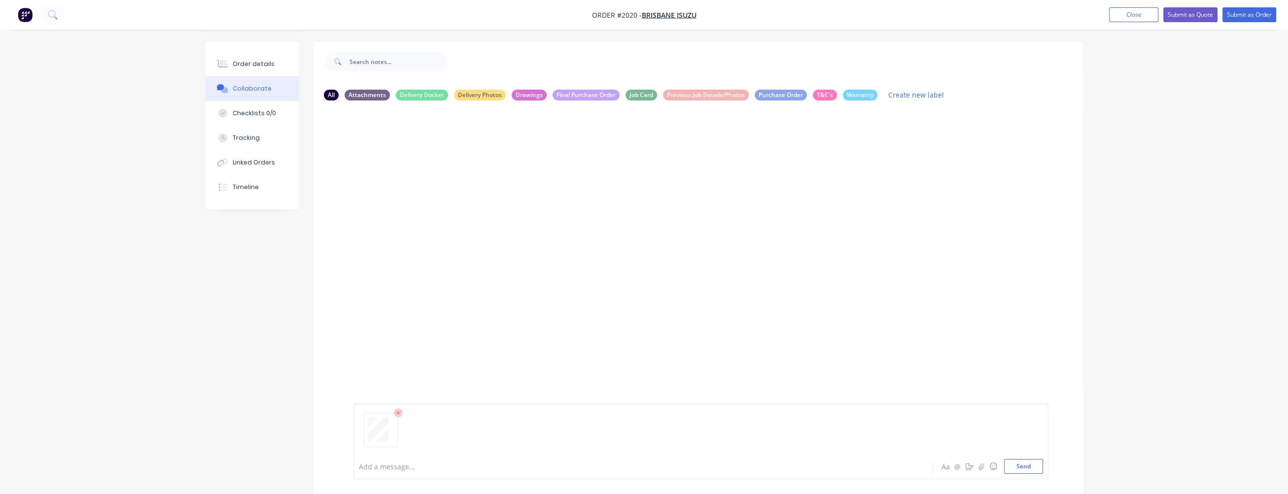
click at [390, 463] on div at bounding box center [615, 467] width 513 height 10
click at [1032, 466] on button "Send" at bounding box center [1023, 466] width 39 height 15
click at [1028, 463] on button "Send" at bounding box center [1023, 466] width 39 height 15
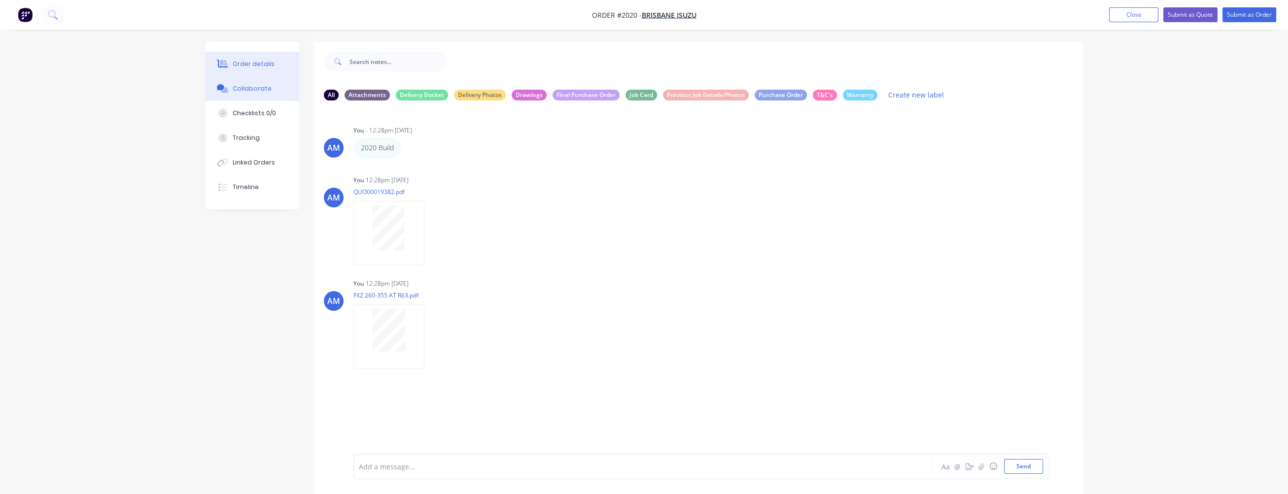
click at [264, 67] on div "Order details" at bounding box center [254, 64] width 42 height 9
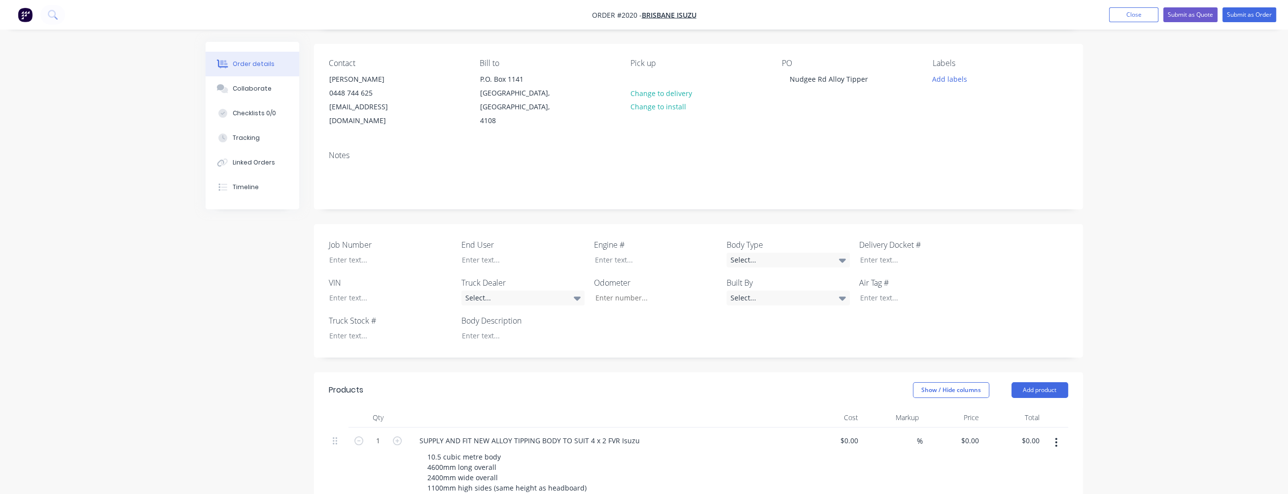
scroll to position [246, 0]
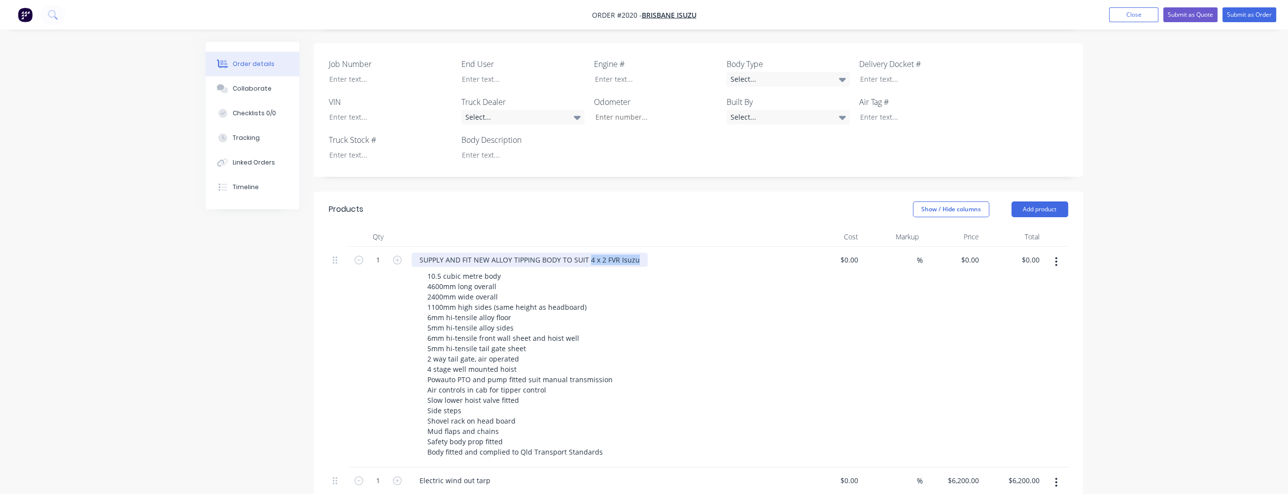
drag, startPoint x: 587, startPoint y: 244, endPoint x: 639, endPoint y: 244, distance: 52.2
click at [639, 253] on div "SUPPLY AND FIT NEW ALLOY TIPPING BODY TO SUIT 4 x 2 FVR Isuzu" at bounding box center [530, 260] width 236 height 14
drag, startPoint x: 615, startPoint y: 248, endPoint x: 609, endPoint y: 246, distance: 5.8
click at [614, 253] on div "SUPPLY AND FIT NEW ALLOY TIPPING BODY TO SUIT [PERSON_NAME]" at bounding box center [533, 260] width 242 height 14
click at [668, 328] on div "10.5 cubic metre body 4600mm long overall 2400mm wide overall 1100mm high sides…" at bounding box center [608, 364] width 379 height 190
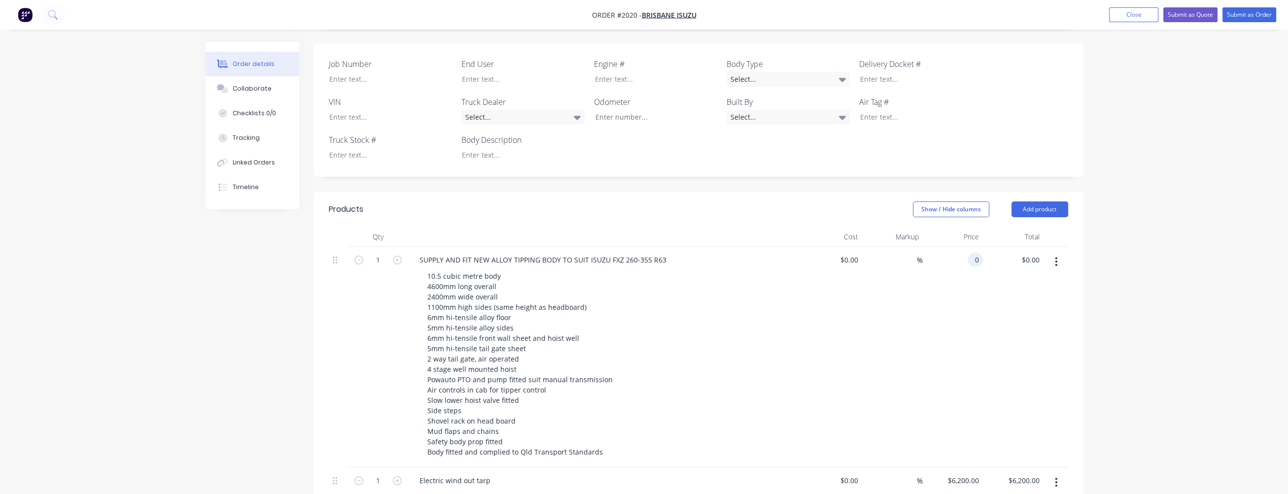
click at [970, 253] on div "0 0" at bounding box center [974, 260] width 15 height 14
type input "$30,800.00"
click at [980, 295] on div "$30,800.00 $30,800.00" at bounding box center [953, 357] width 61 height 221
click at [1135, 12] on button "Close" at bounding box center [1133, 14] width 49 height 15
